Goal: Transaction & Acquisition: Subscribe to service/newsletter

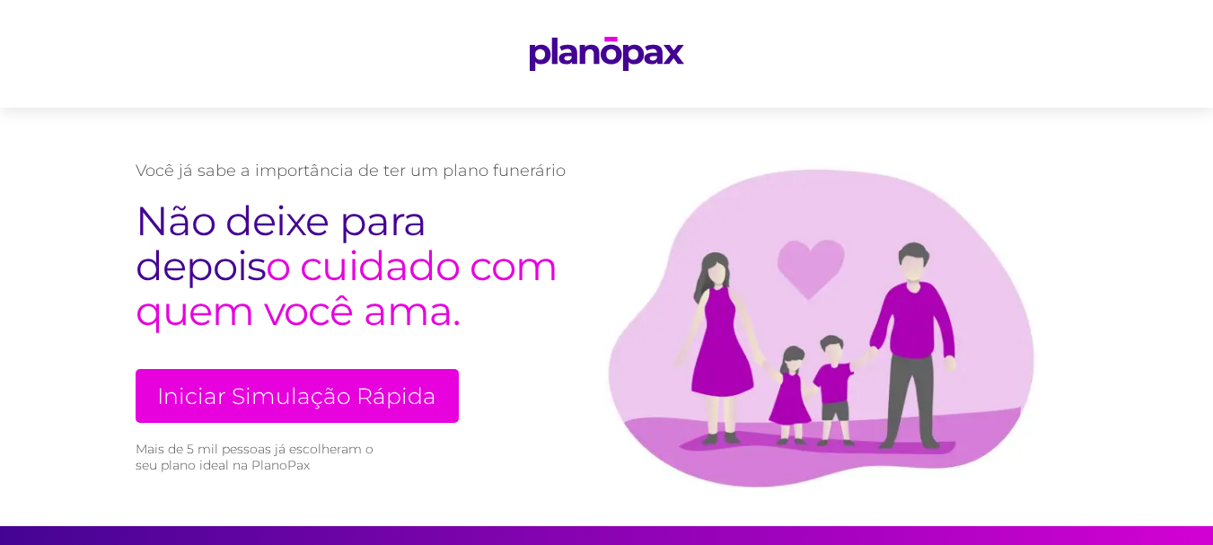
click at [410, 410] on link "Iniciar Simulação Rápida" at bounding box center [297, 396] width 323 height 54
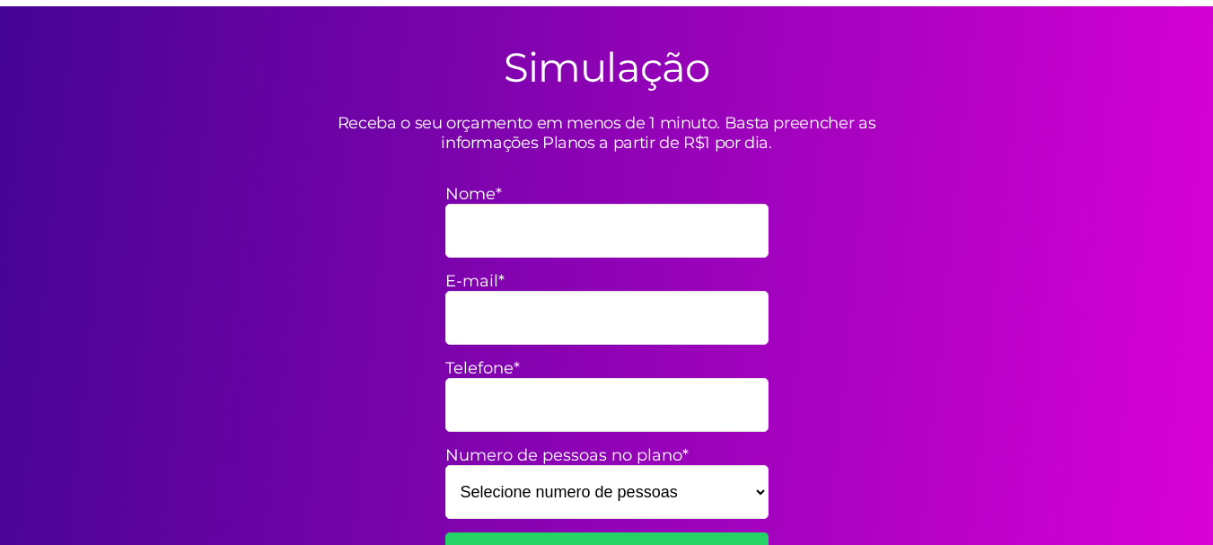
scroll to position [526, 0]
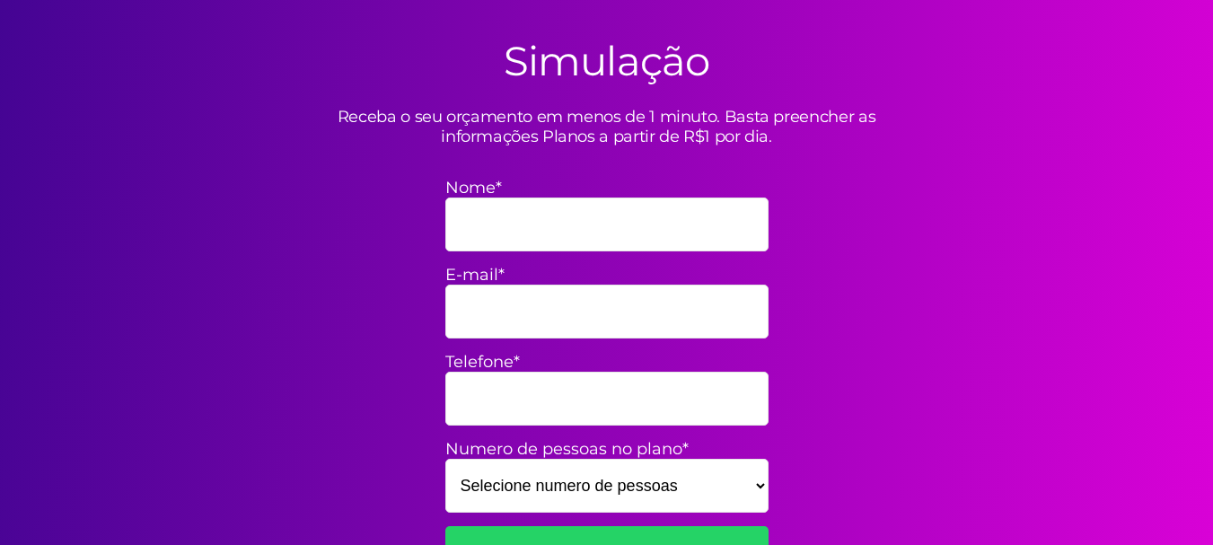
click at [571, 225] on input "Nome*" at bounding box center [606, 225] width 323 height 54
type input "[PERSON_NAME]"
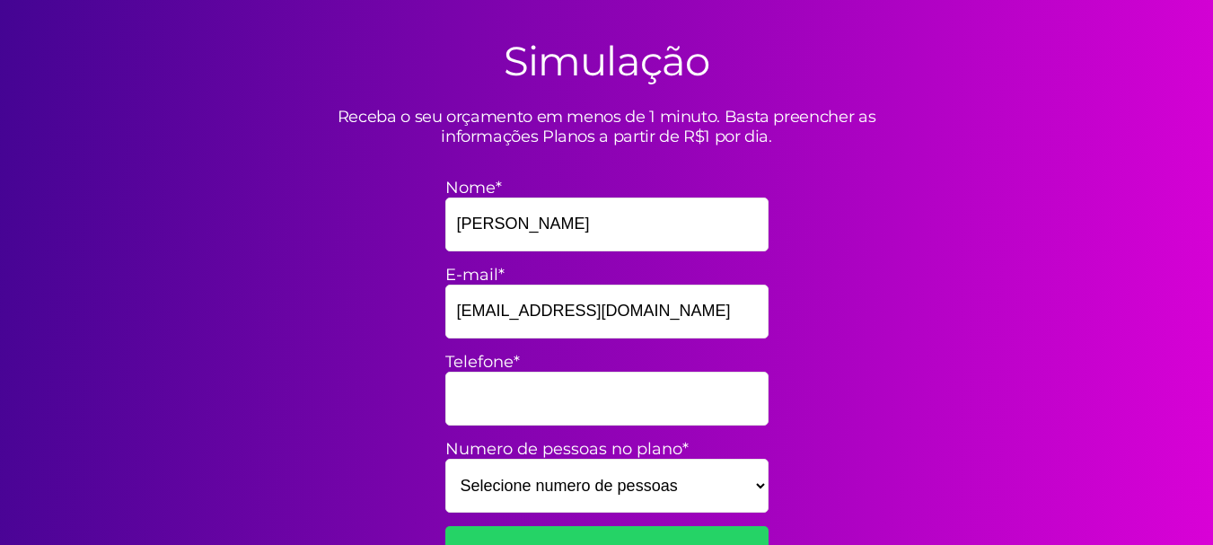
type input "raianemocelai@gmail.com"
type input "63984853396"
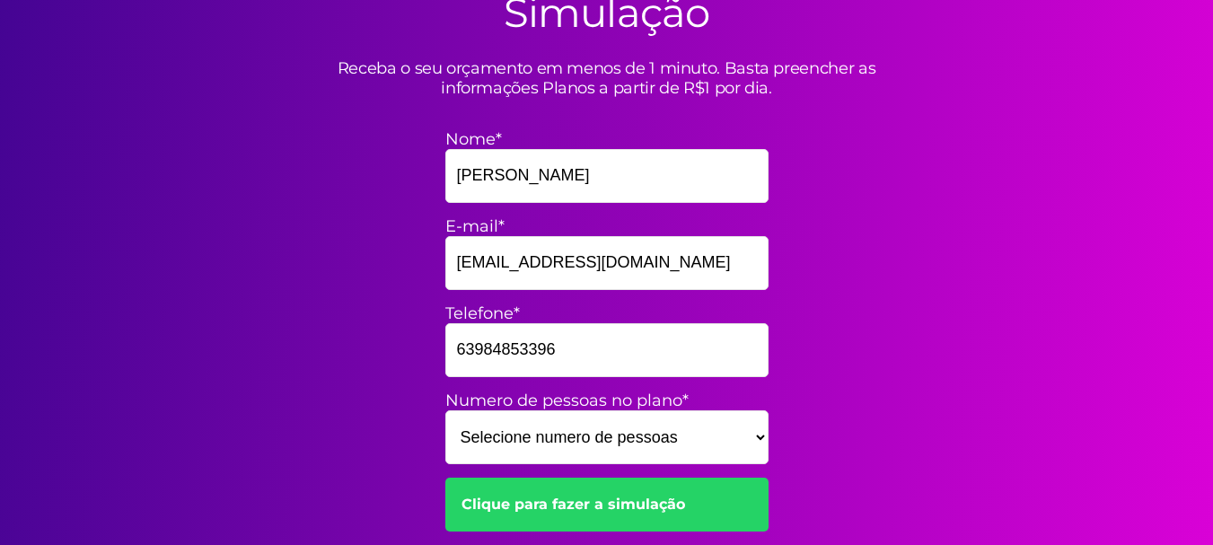
scroll to position [706, 0]
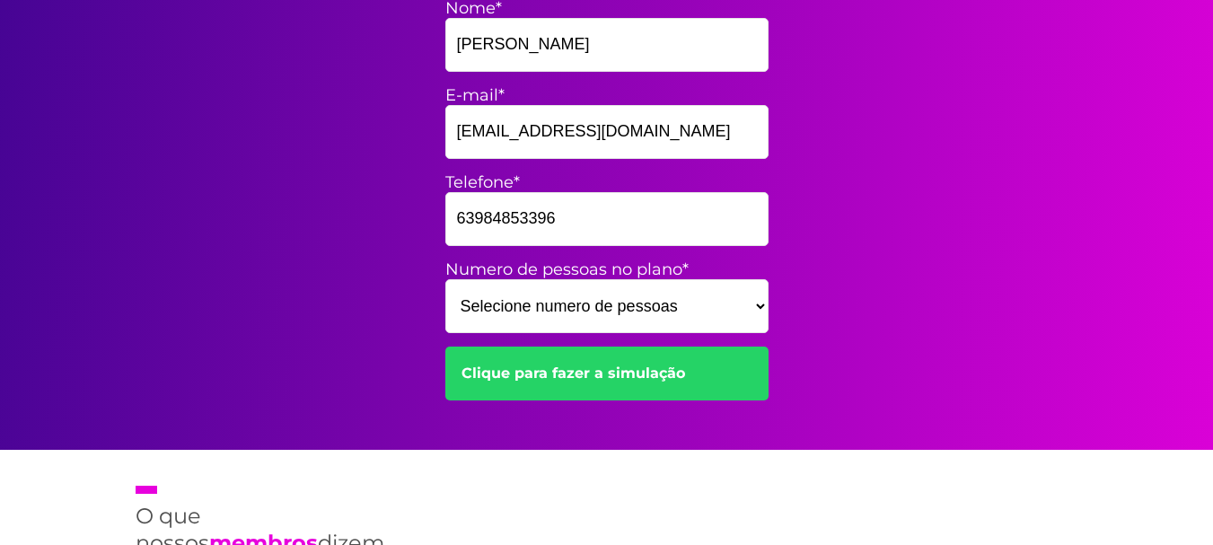
click at [751, 300] on select "Selecione numero de pessoas 1 2 3 4 5 6 7 8 9 10 11 12 13 14 15" at bounding box center [606, 306] width 323 height 54
select select "7"
click at [445, 279] on select "Selecione numero de pessoas 1 2 3 4 5 6 7 8 9 10 11 12 13 14 15" at bounding box center [606, 306] width 323 height 54
click at [590, 383] on link "Clique para fazer a simulação" at bounding box center [606, 374] width 323 height 54
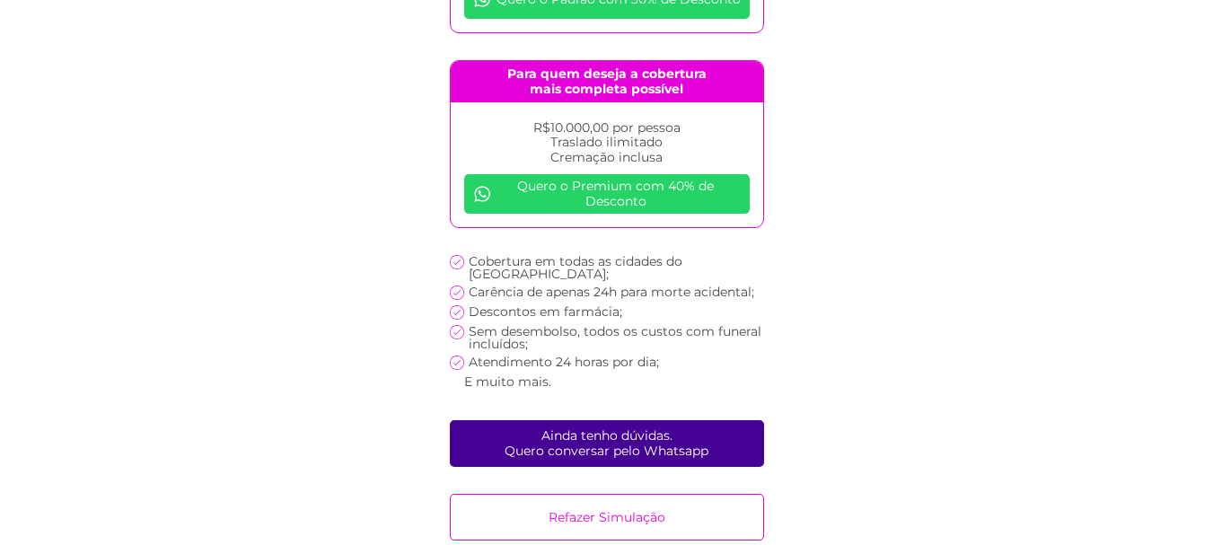
scroll to position [434, 0]
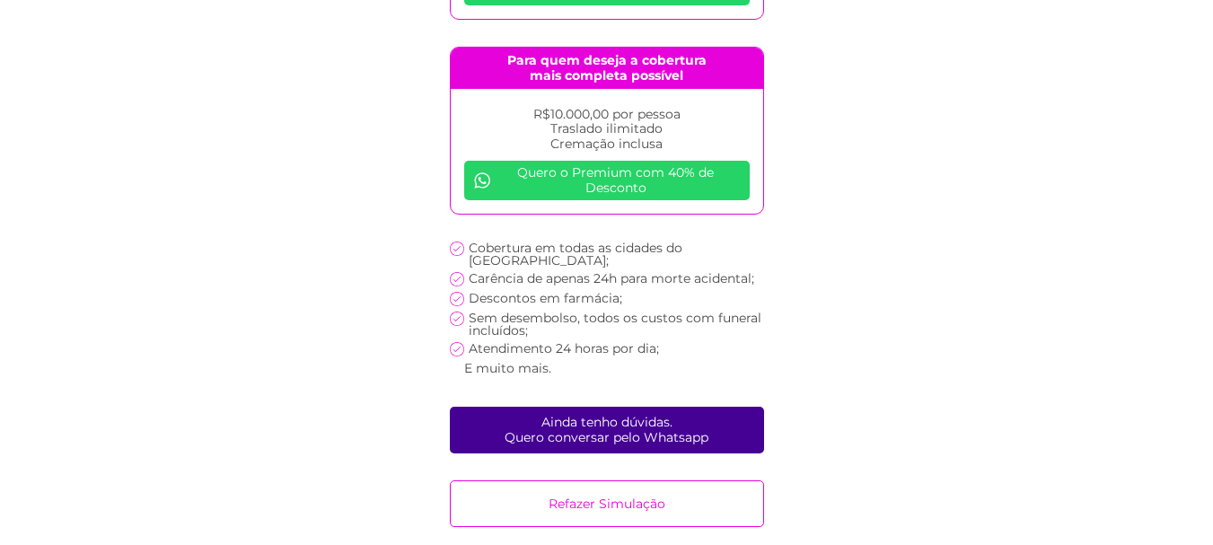
click at [636, 436] on link "Ainda tenho dúvidas. Quero conversar pelo Whatsapp" at bounding box center [607, 430] width 314 height 47
click at [850, 320] on body "[PERSON_NAME] , escolha o plano ideal para você Com nossa cobertura em todas as…" at bounding box center [606, 62] width 1213 height 966
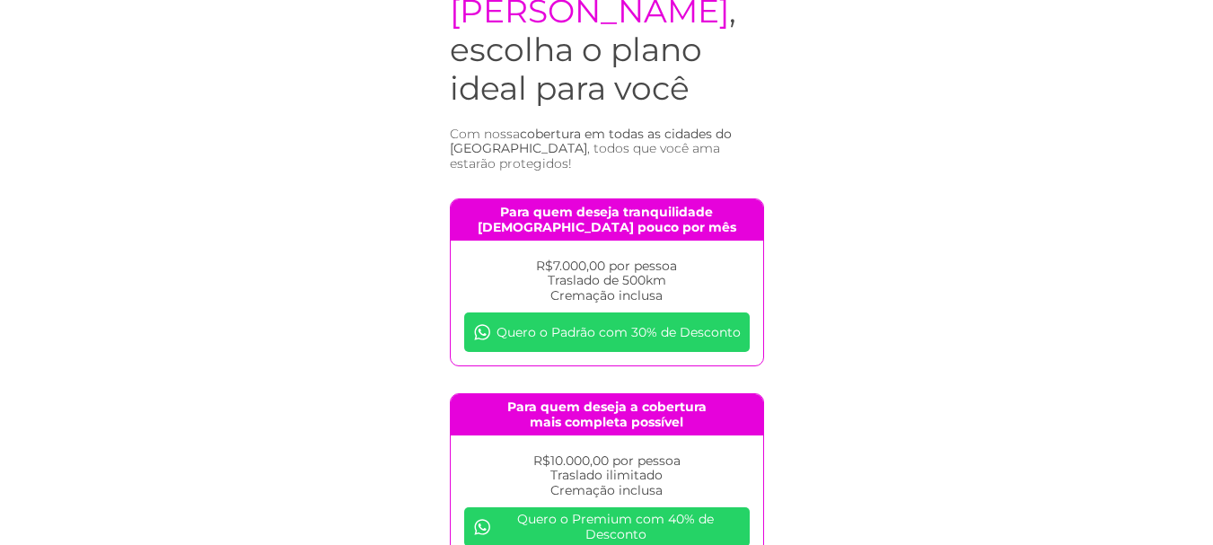
scroll to position [0, 0]
